Goal: Information Seeking & Learning: Compare options

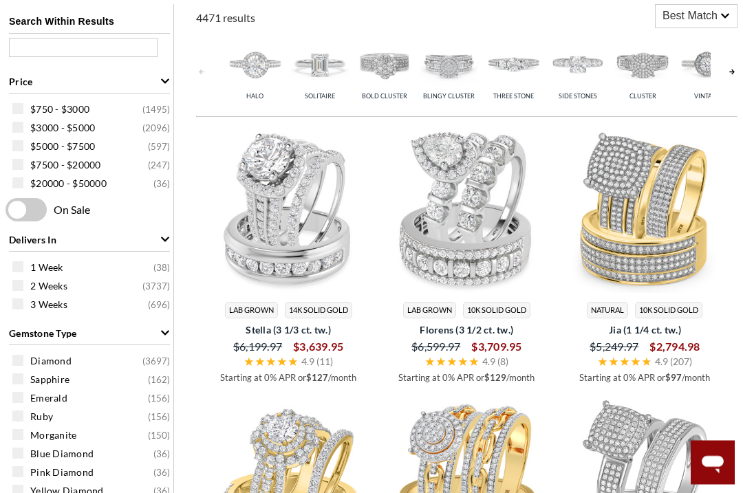
scroll to position [575, 0]
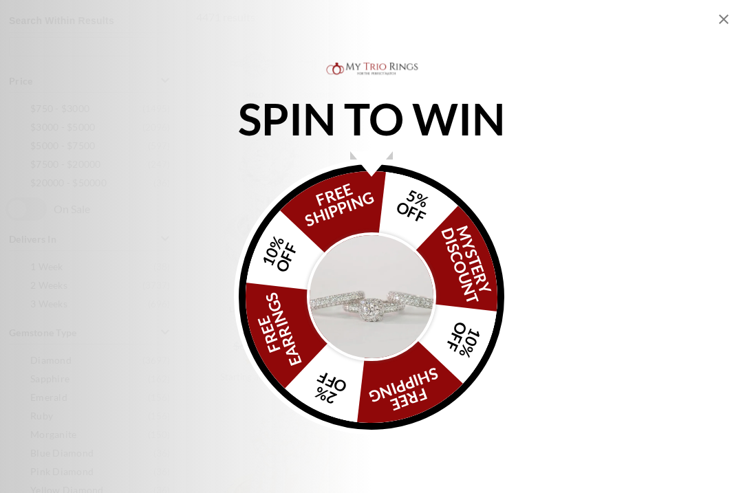
click at [721, 17] on icon "Close popup" at bounding box center [724, 19] width 10 height 10
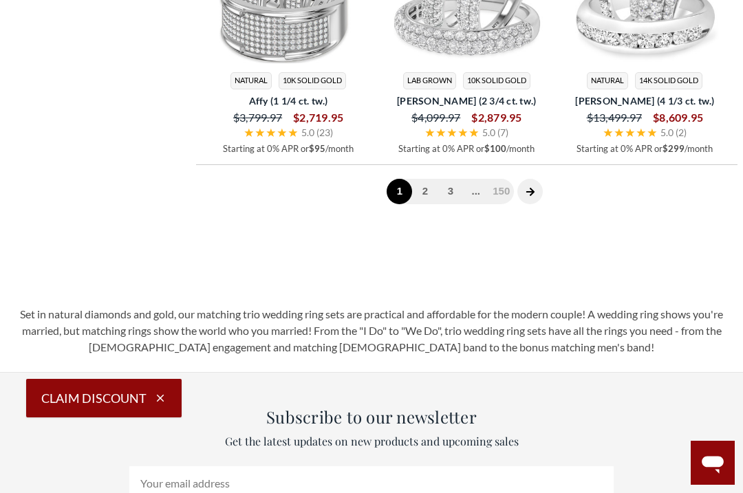
scroll to position [3242, 0]
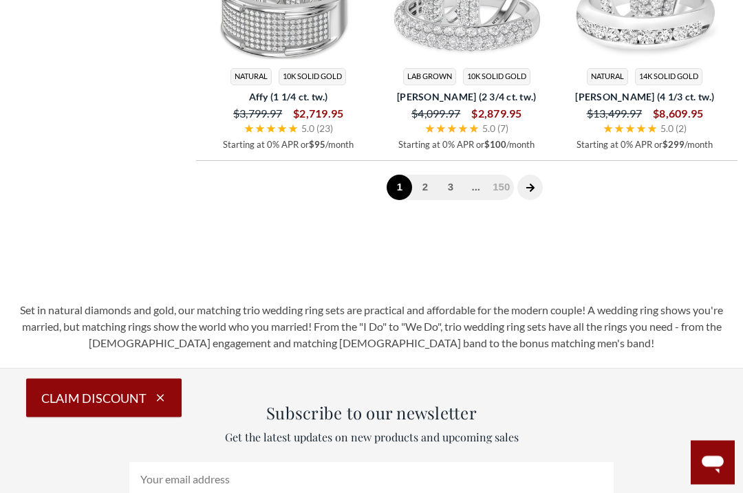
click at [428, 183] on link "2" at bounding box center [424, 187] width 25 height 25
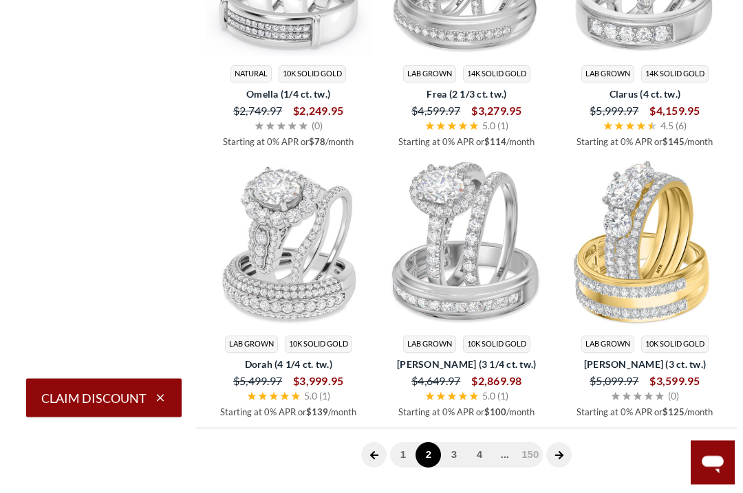
scroll to position [2976, 0]
click at [456, 447] on link "3" at bounding box center [453, 454] width 25 height 25
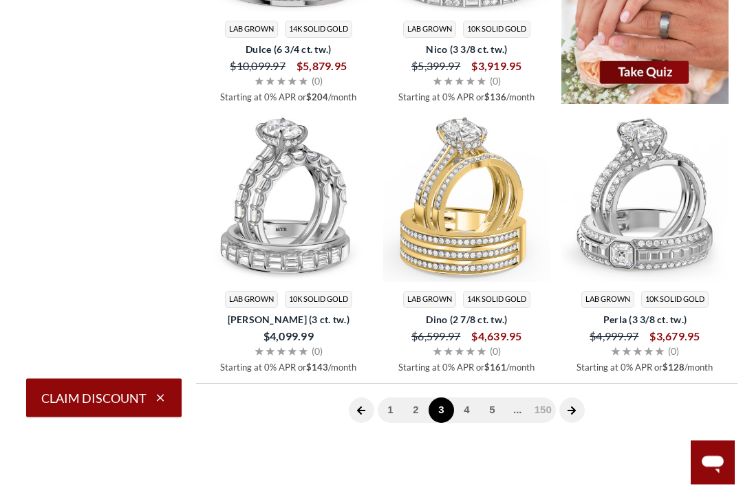
scroll to position [3020, 0]
click at [469, 404] on link "4" at bounding box center [466, 409] width 25 height 25
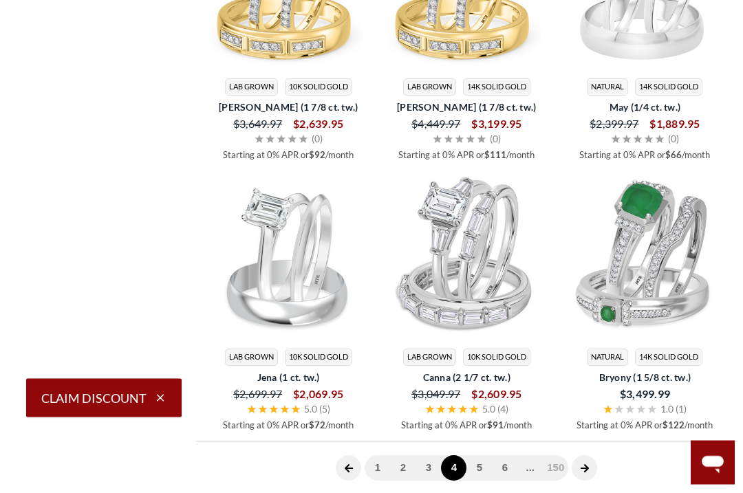
scroll to position [2963, 0]
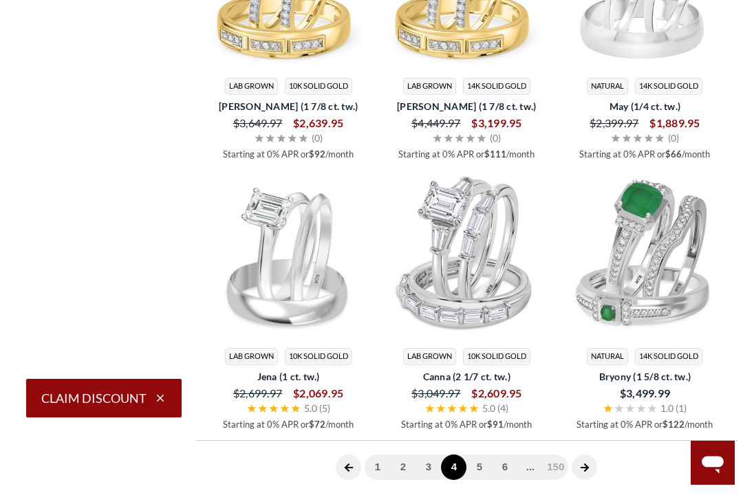
click at [478, 459] on link "5" at bounding box center [479, 467] width 25 height 25
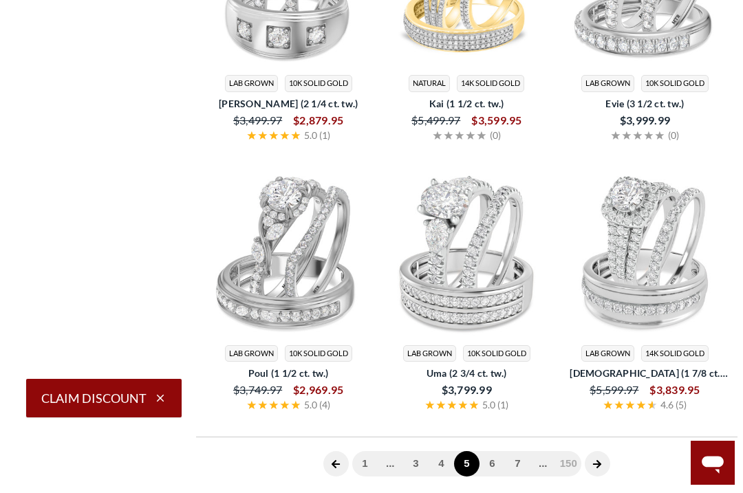
scroll to position [563, 0]
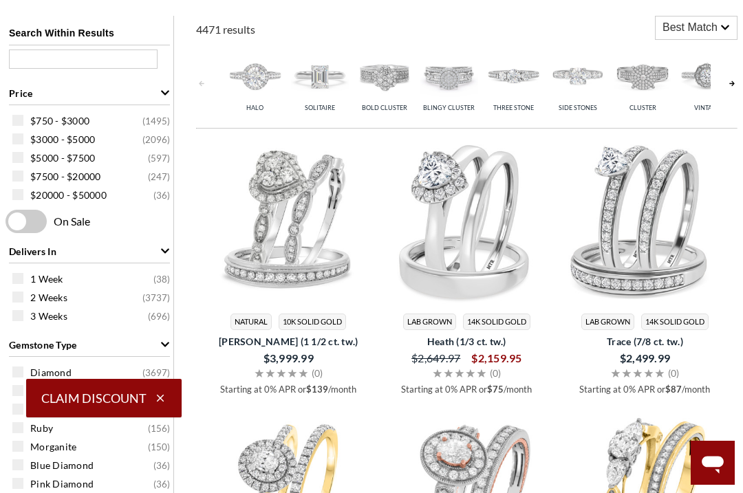
click at [509, 77] on img at bounding box center [514, 76] width 58 height 58
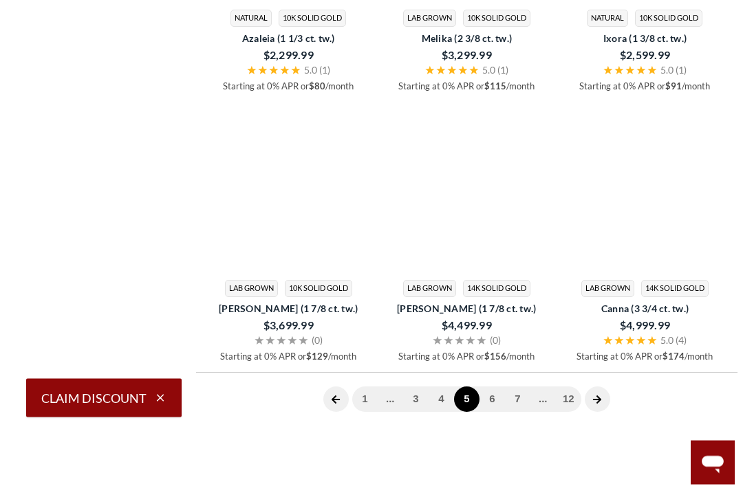
scroll to position [3062, 0]
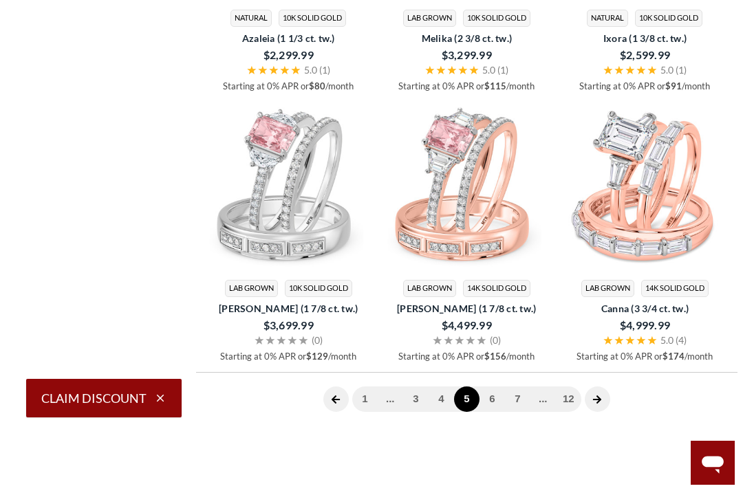
click at [495, 390] on link "6" at bounding box center [492, 399] width 25 height 25
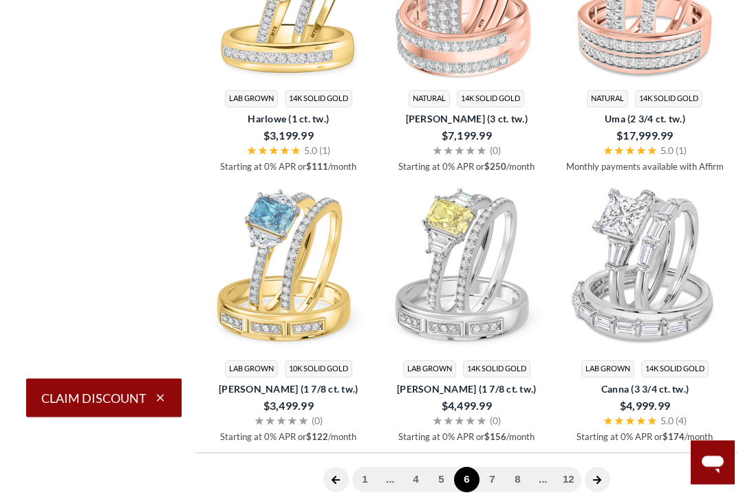
scroll to position [2982, 0]
click at [493, 470] on link "7" at bounding box center [492, 479] width 25 height 25
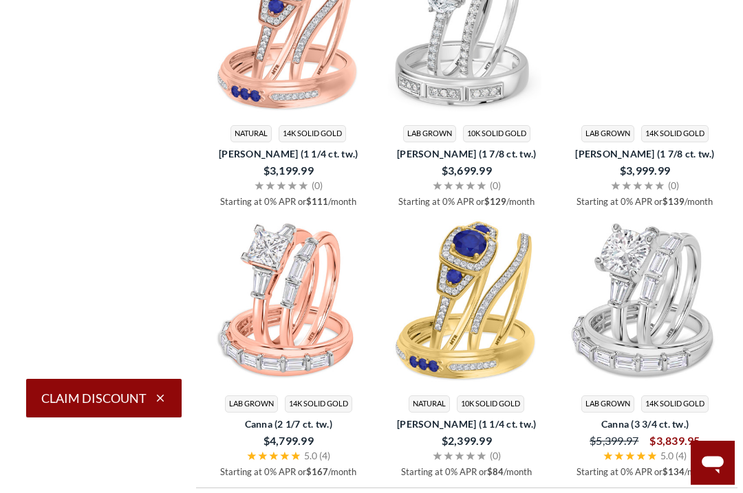
scroll to position [2963, 0]
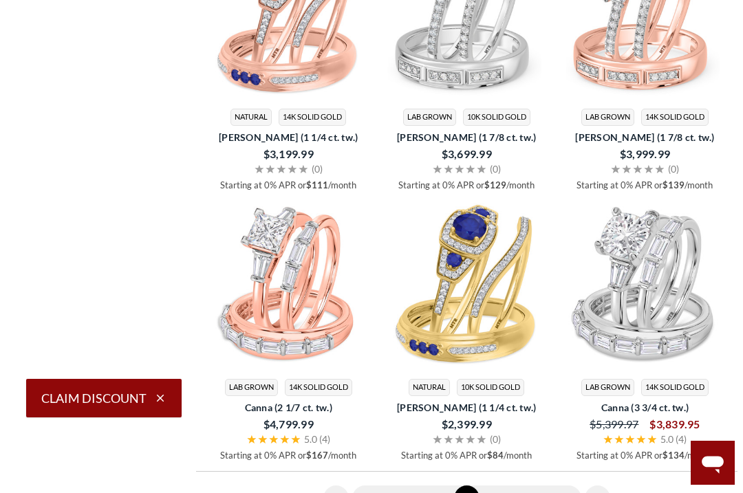
click at [492, 486] on link "8" at bounding box center [492, 498] width 25 height 25
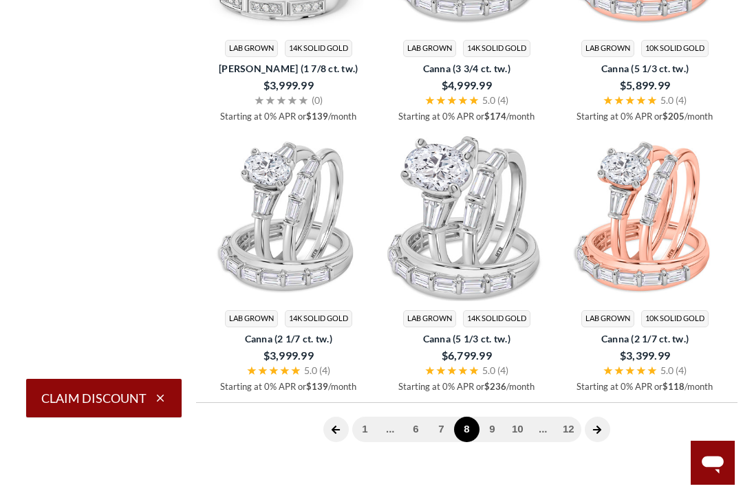
scroll to position [3107, 0]
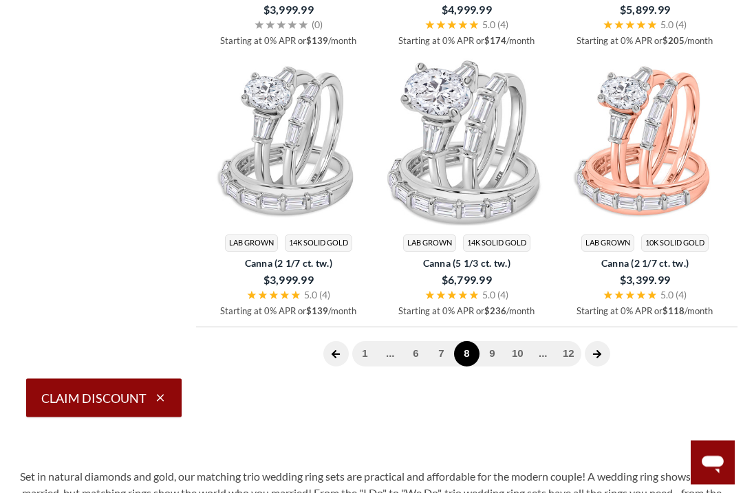
click at [495, 350] on link "9" at bounding box center [492, 354] width 25 height 25
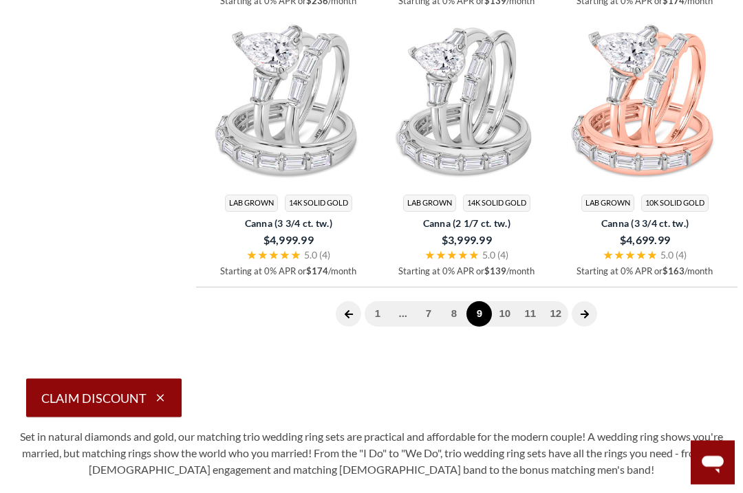
scroll to position [3203, 0]
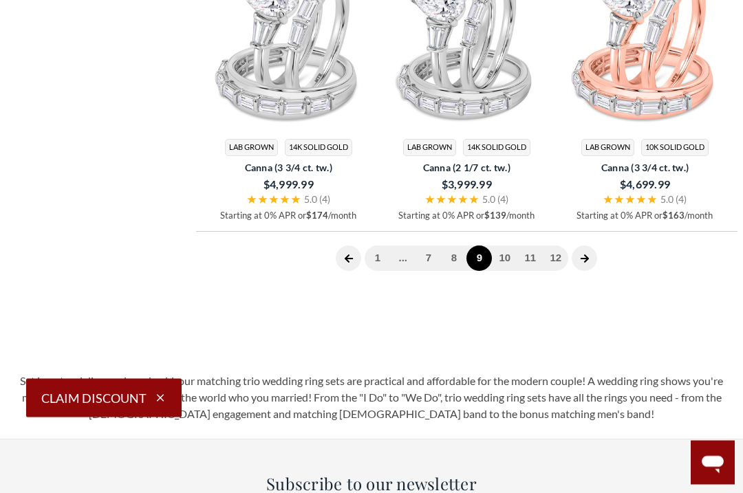
click at [514, 252] on link "10" at bounding box center [504, 258] width 25 height 25
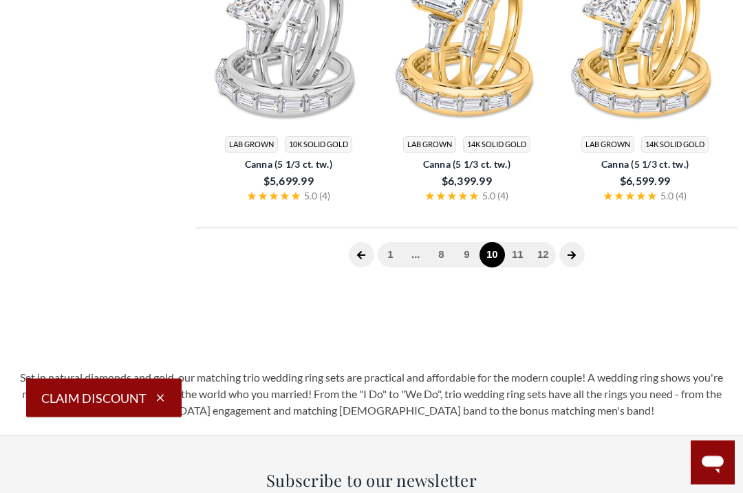
scroll to position [563, 0]
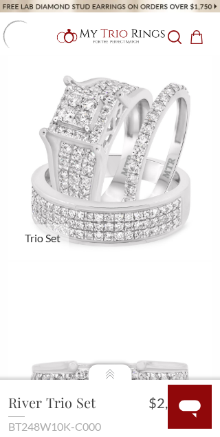
scroll to position [215, 0]
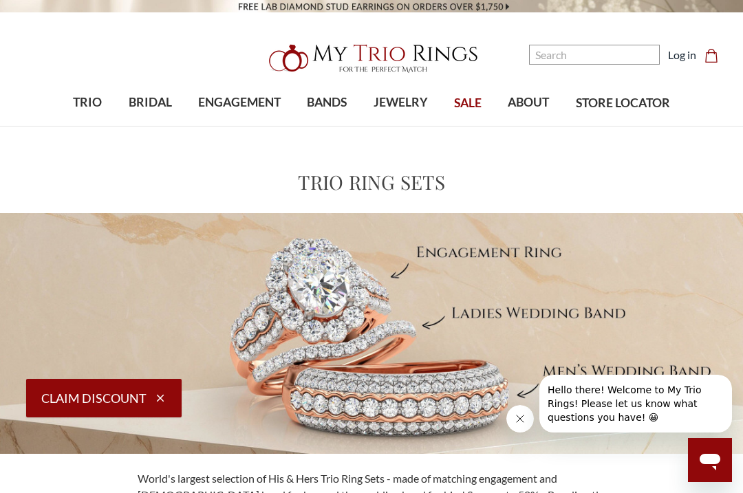
scroll to position [3241, 0]
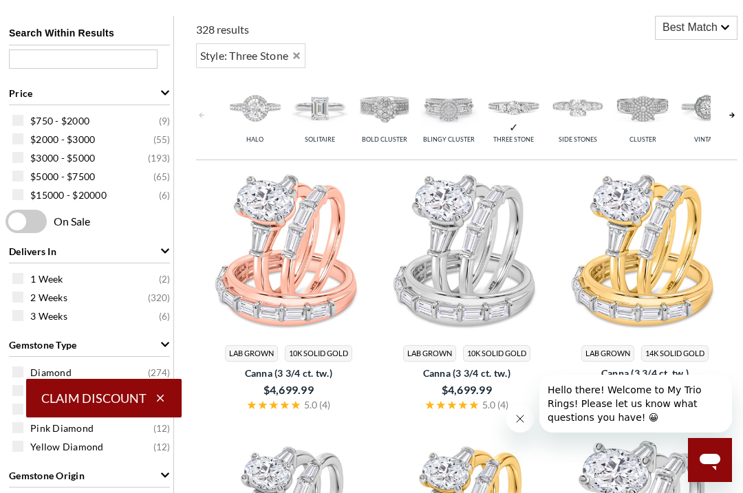
scroll to position [3241, 0]
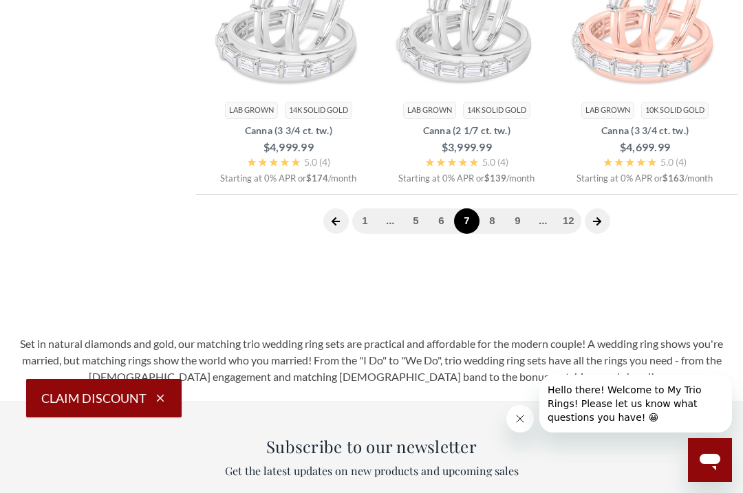
scroll to position [3000, 0]
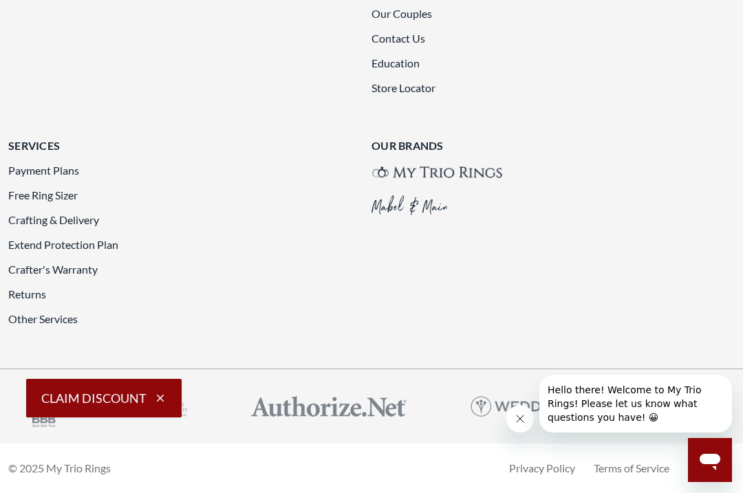
scroll to position [3020, 0]
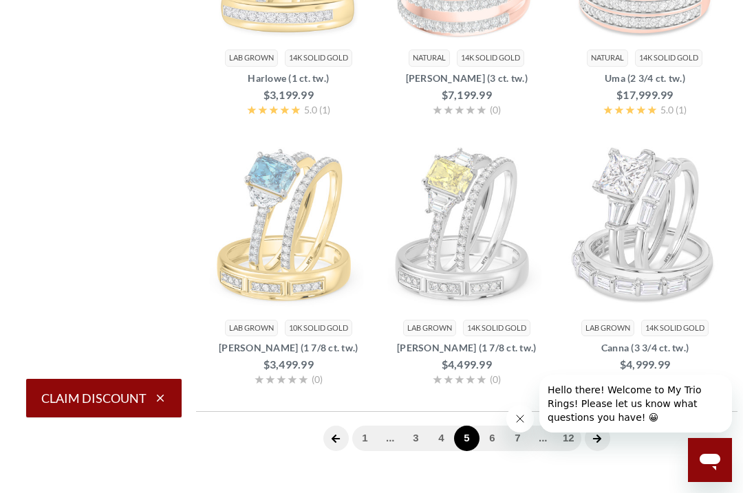
scroll to position [3099, 0]
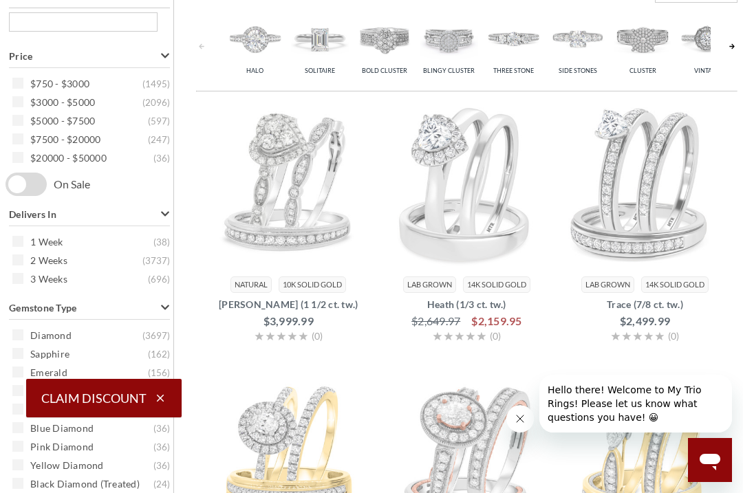
scroll to position [3000, 0]
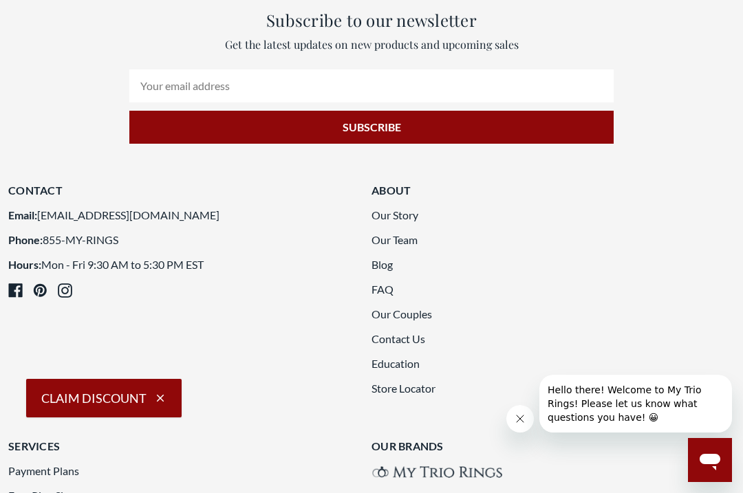
scroll to position [3280, 0]
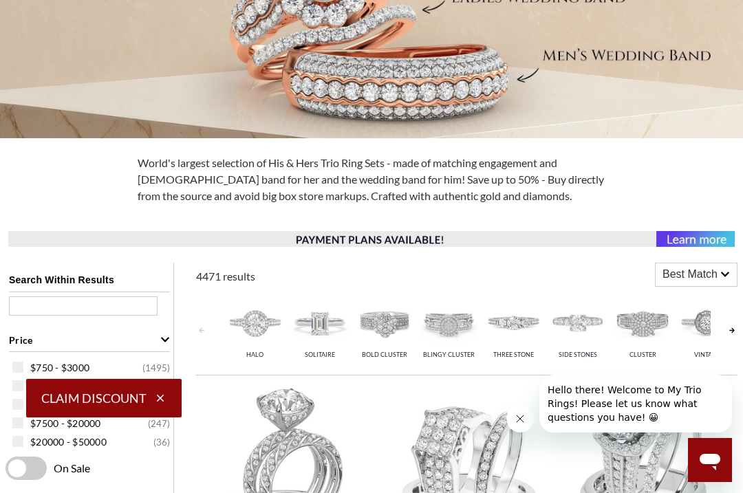
scroll to position [318, 0]
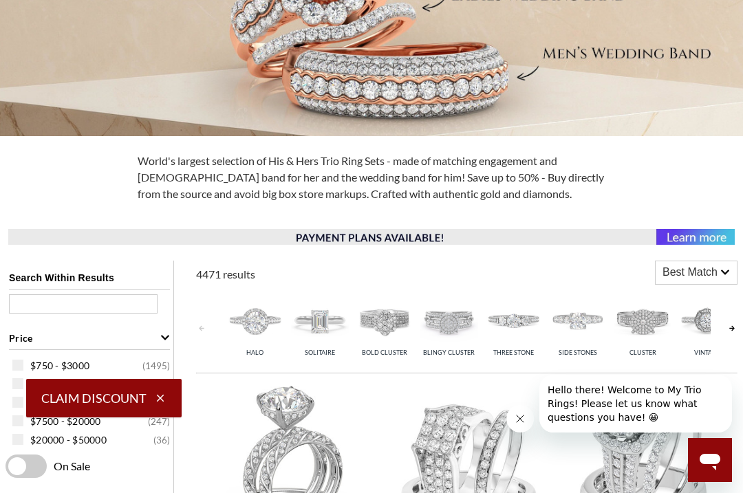
click at [511, 327] on img at bounding box center [514, 321] width 58 height 58
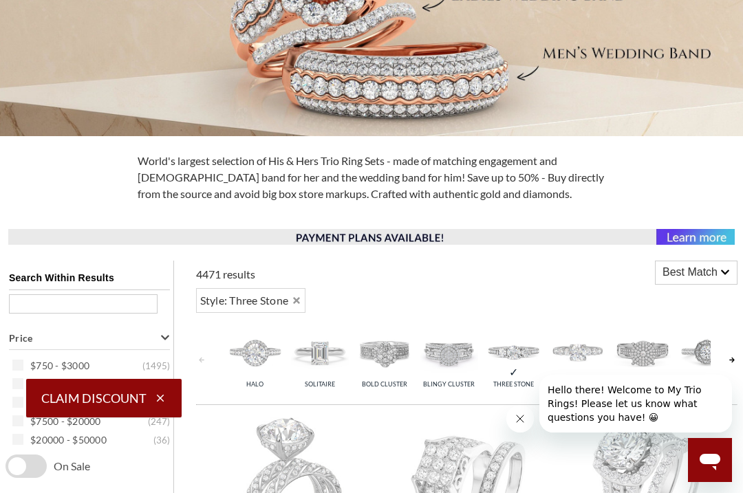
scroll to position [579, 0]
